Goal: Navigation & Orientation: Find specific page/section

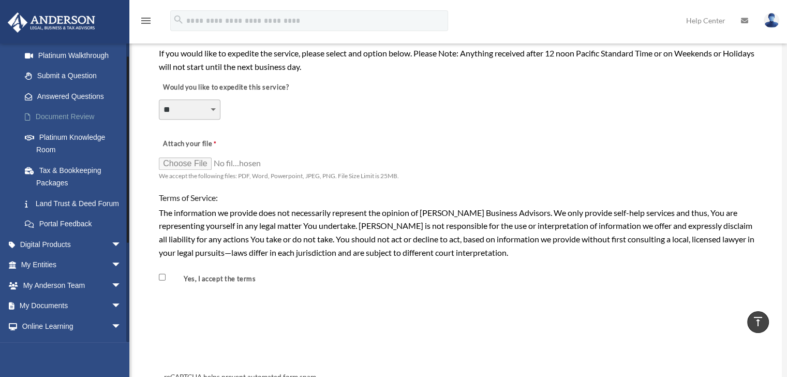
scroll to position [173, 0]
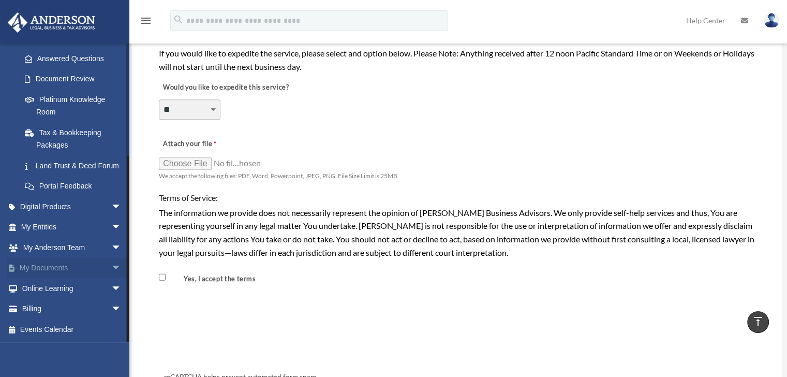
click at [53, 274] on link "My Documents arrow_drop_down" at bounding box center [72, 268] width 130 height 21
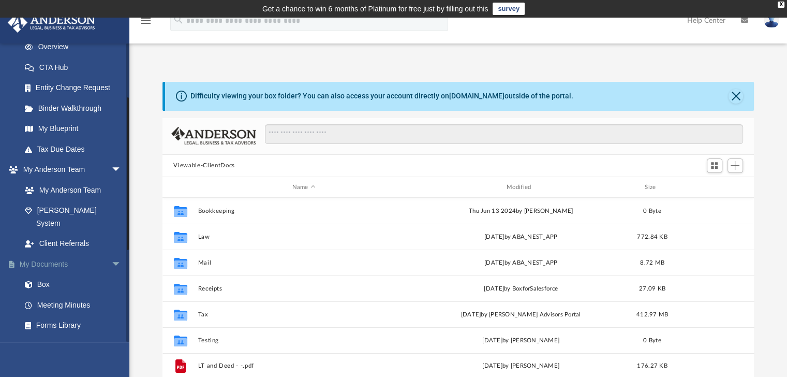
scroll to position [207, 0]
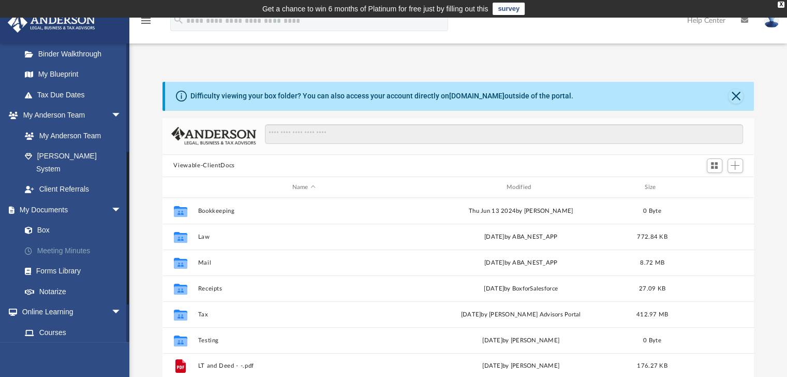
click at [83, 242] on link "Meeting Minutes" at bounding box center [75, 250] width 123 height 21
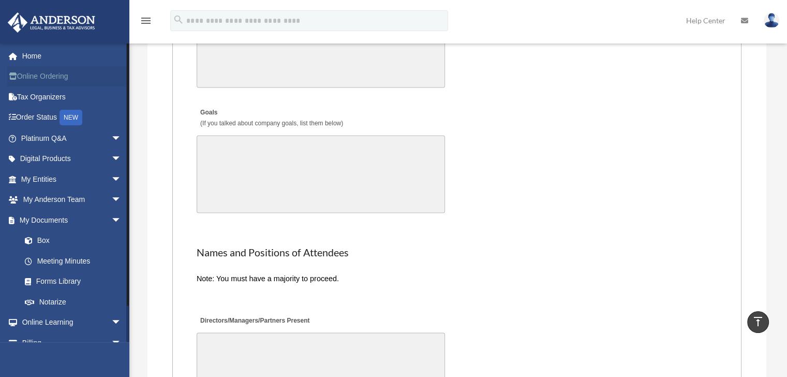
scroll to position [1804, 0]
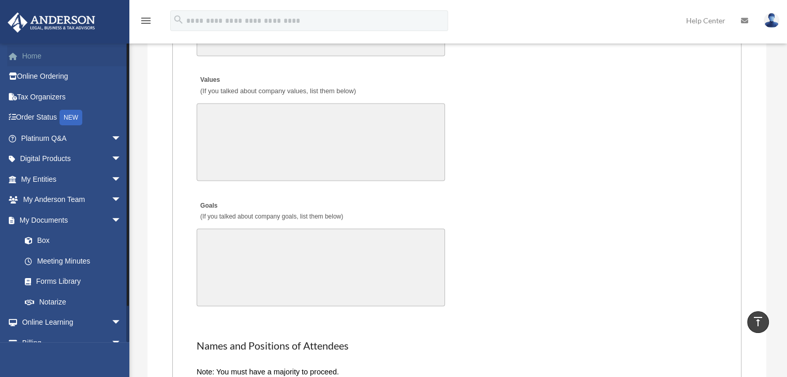
click at [37, 62] on link "Home" at bounding box center [72, 56] width 130 height 21
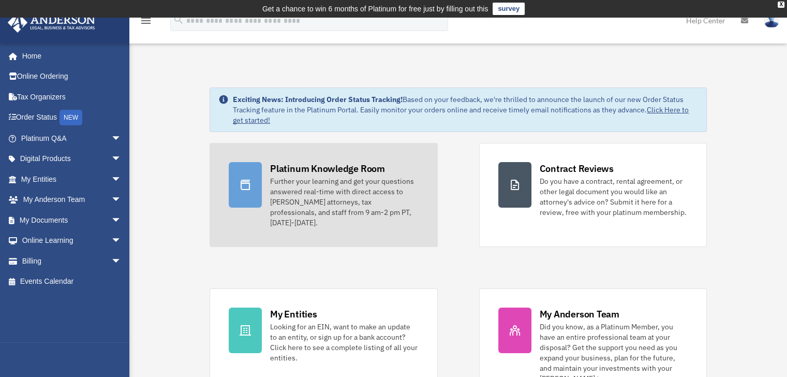
click at [378, 184] on div "Further your learning and get your questions answered real-time with direct acc…" at bounding box center [344, 202] width 148 height 52
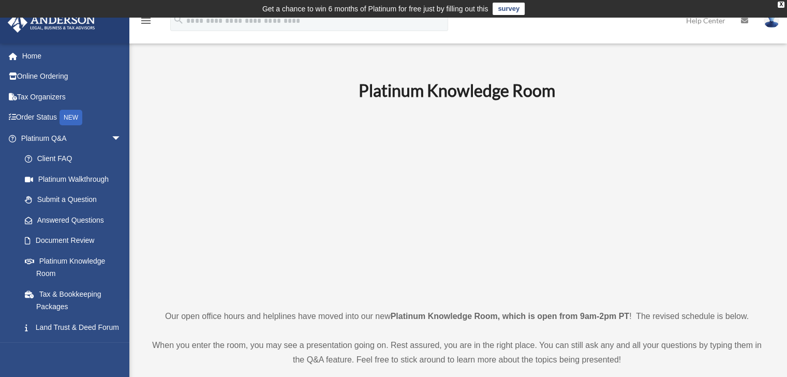
click at [178, 224] on p at bounding box center [456, 204] width 619 height 179
